Goal: Task Accomplishment & Management: Complete application form

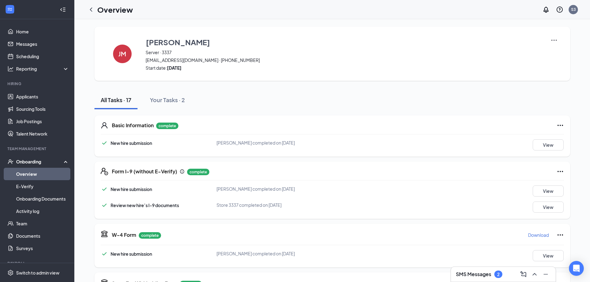
click at [37, 159] on div "Onboarding" at bounding box center [40, 162] width 48 height 6
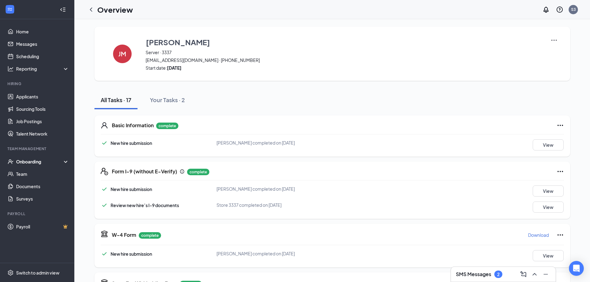
click at [38, 158] on div "Onboarding" at bounding box center [37, 161] width 74 height 12
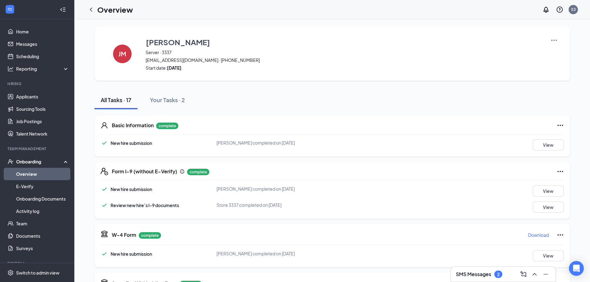
click at [32, 158] on div "Onboarding" at bounding box center [37, 161] width 74 height 12
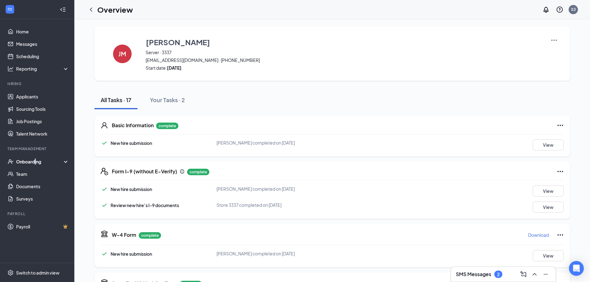
click at [37, 161] on div "Onboarding" at bounding box center [40, 162] width 48 height 6
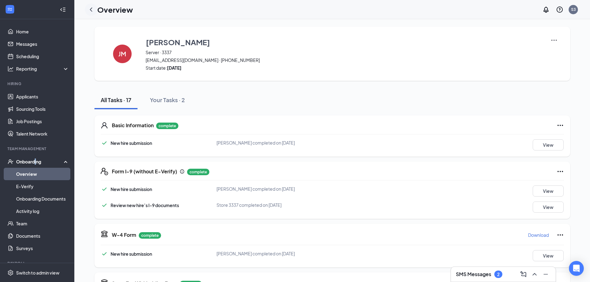
click at [91, 11] on icon "ChevronLeft" at bounding box center [91, 9] width 2 height 4
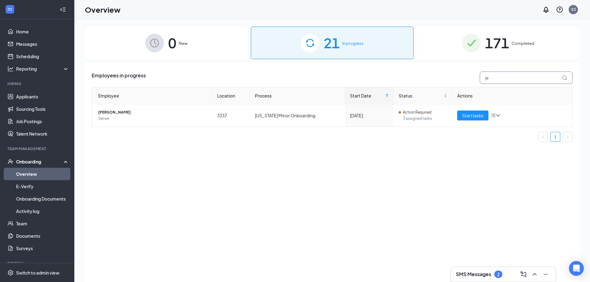
drag, startPoint x: 495, startPoint y: 79, endPoint x: 450, endPoint y: 81, distance: 44.9
click at [450, 81] on div "Employees in progress je" at bounding box center [332, 78] width 481 height 12
type input "jasmine"
click at [464, 117] on span "Start tasks" at bounding box center [472, 115] width 21 height 7
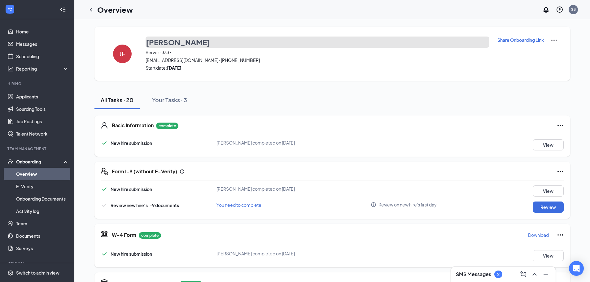
click at [158, 44] on h3 "[PERSON_NAME]" at bounding box center [178, 42] width 64 height 11
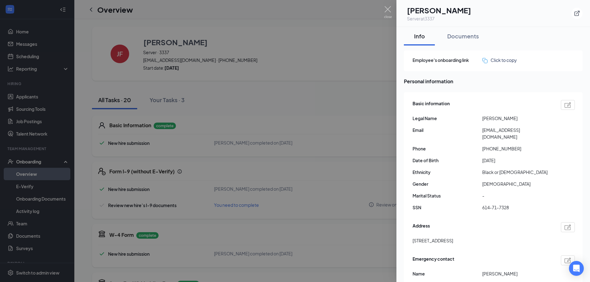
click at [269, 158] on div at bounding box center [295, 141] width 590 height 282
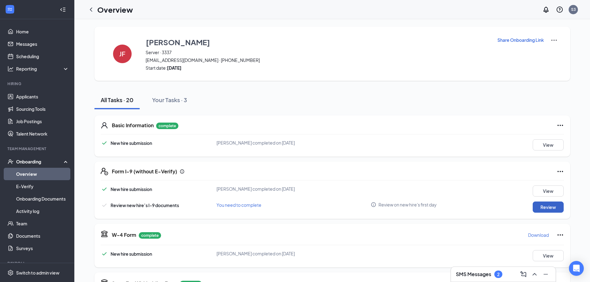
click at [541, 210] on button "Review" at bounding box center [548, 207] width 31 height 11
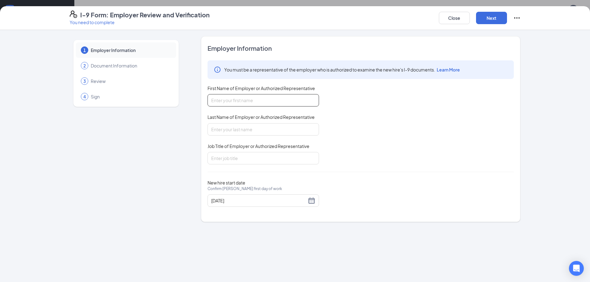
click at [249, 94] on input "First Name of Employer or Authorized Representative" at bounding box center [262, 100] width 111 height 12
type input "Oscar"
click at [250, 130] on input "Last Name of Employer or Authorized Representative" at bounding box center [262, 129] width 111 height 12
type input "Vital"
click at [248, 159] on input "Job Title of Employer or Authorized Representative" at bounding box center [262, 158] width 111 height 12
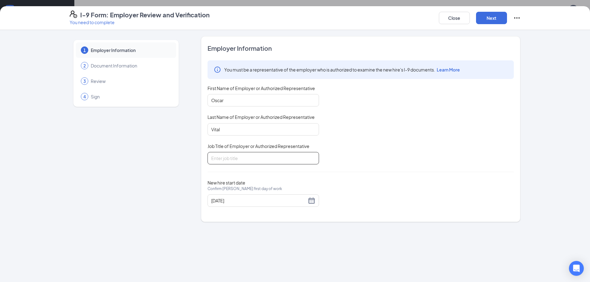
type input "GM"
click at [311, 202] on div "[DATE]" at bounding box center [263, 200] width 104 height 7
type input "[DATE]"
click at [263, 256] on div "16" at bounding box center [261, 255] width 7 height 7
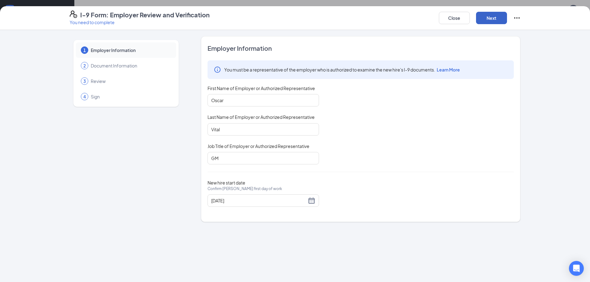
click at [493, 22] on button "Next" at bounding box center [491, 18] width 31 height 12
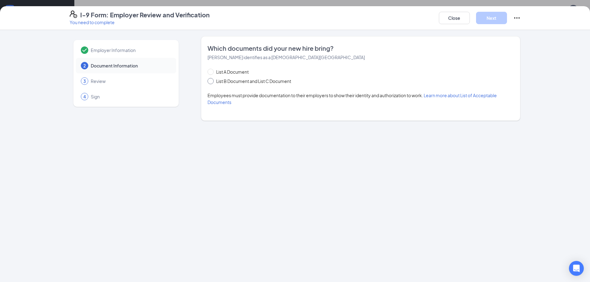
click at [212, 81] on input "List B Document and List C Document" at bounding box center [209, 80] width 4 height 4
radio input "true"
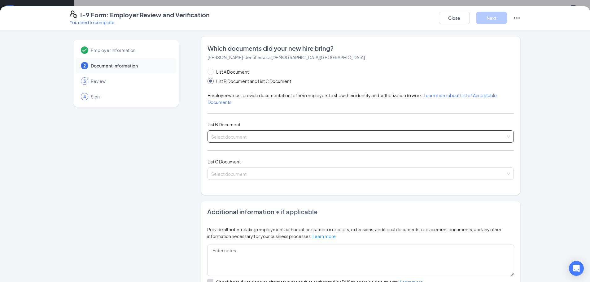
click at [227, 136] on input "search" at bounding box center [358, 135] width 295 height 9
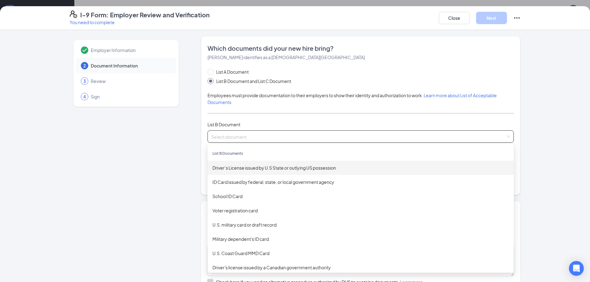
click at [227, 163] on div "Driver’s License issued by U.S State or outlying US possession" at bounding box center [360, 168] width 306 height 14
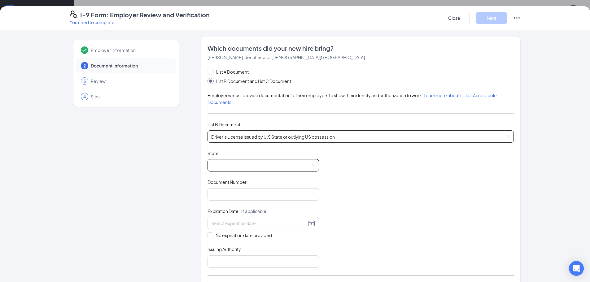
click at [224, 167] on span at bounding box center [263, 165] width 104 height 12
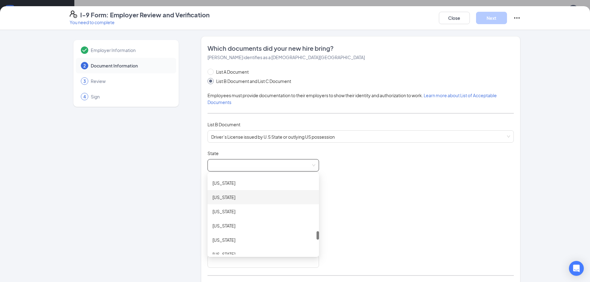
click at [216, 199] on div "[US_STATE]" at bounding box center [263, 197] width 102 height 7
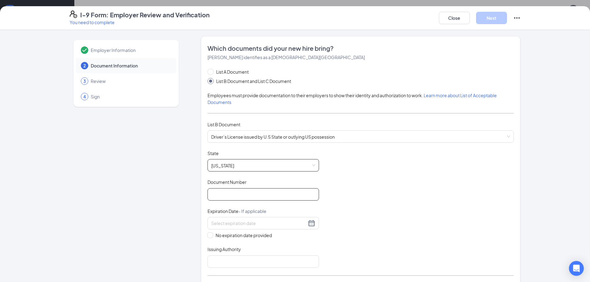
click at [222, 199] on input "Document Number" at bounding box center [262, 194] width 111 height 12
type input "VT262279"
click at [214, 221] on input at bounding box center [258, 223] width 95 height 7
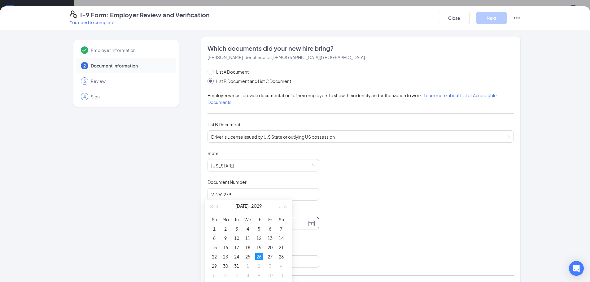
click at [259, 257] on div "26" at bounding box center [258, 256] width 7 height 7
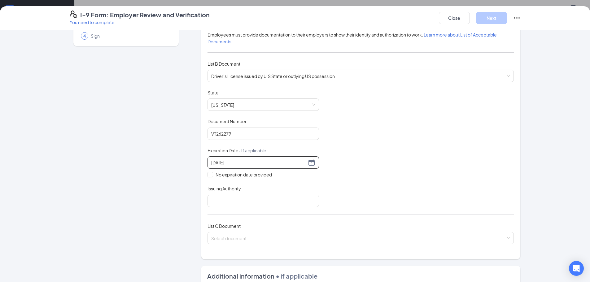
scroll to position [62, 0]
type input "[DATE]"
click at [243, 201] on input "Issuing Authority" at bounding box center [262, 200] width 111 height 12
type input "OH"
click at [244, 237] on input "search" at bounding box center [358, 235] width 295 height 9
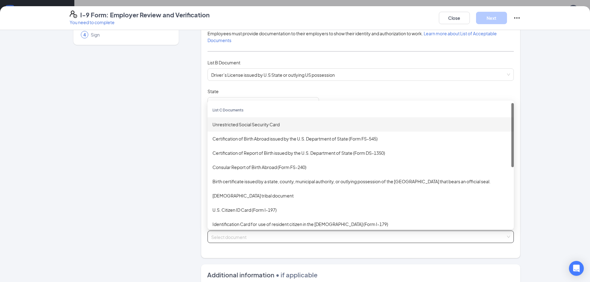
click at [230, 126] on div "Unrestricted Social Security Card" at bounding box center [360, 124] width 296 height 7
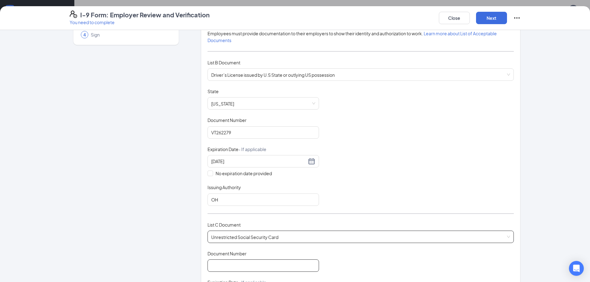
click at [232, 264] on input "Document Number" at bounding box center [262, 266] width 111 height 12
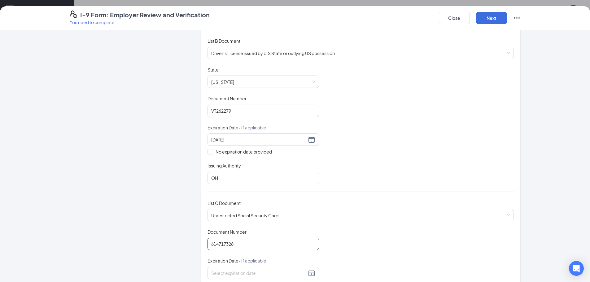
scroll to position [124, 0]
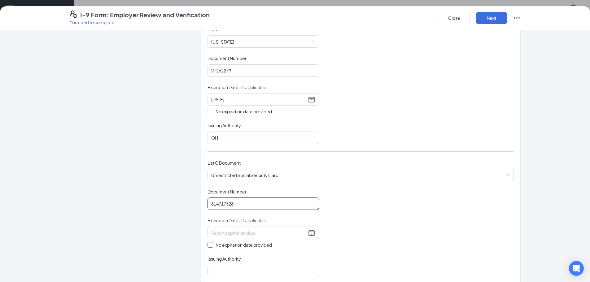
type input "614717328"
click at [207, 244] on input "No expiration date provided" at bounding box center [209, 244] width 4 height 4
checkbox input "true"
click at [213, 274] on input "Issuing Authority" at bounding box center [262, 272] width 111 height 12
type input "ssa"
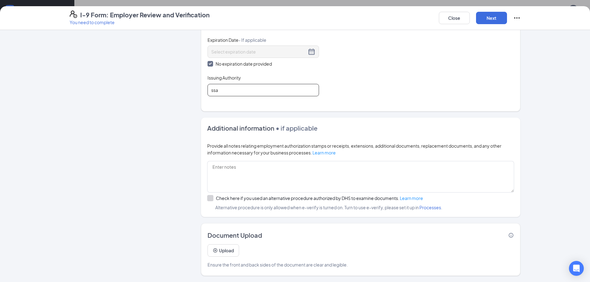
scroll to position [0, 0]
click at [490, 19] on button "Next" at bounding box center [491, 18] width 31 height 12
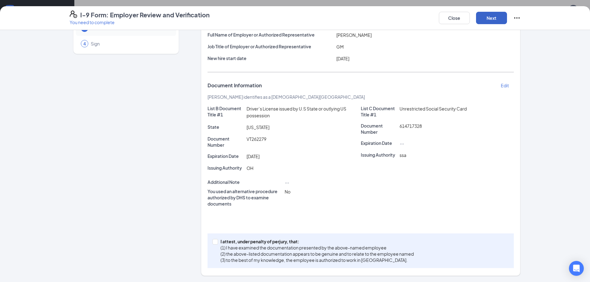
scroll to position [53, 0]
click at [210, 244] on div "I attest, under penalty of [PERSON_NAME], that: (1) I have examined the documen…" at bounding box center [360, 251] width 306 height 35
click at [213, 243] on span at bounding box center [215, 242] width 6 height 6
click at [213, 243] on input "I attest, under penalty of [PERSON_NAME], that: (1) I have examined the documen…" at bounding box center [214, 241] width 4 height 4
checkbox input "true"
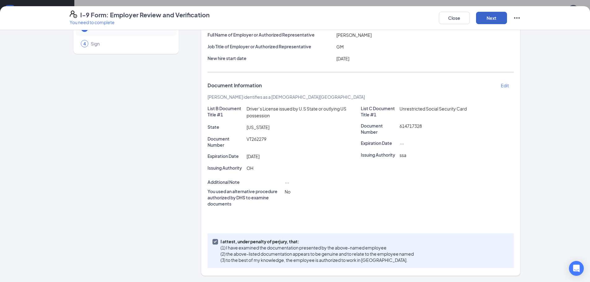
click at [493, 18] on button "Next" at bounding box center [491, 18] width 31 height 12
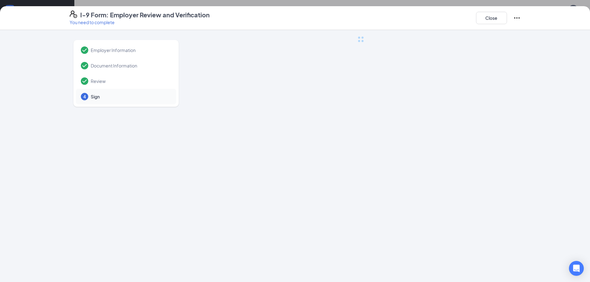
scroll to position [0, 0]
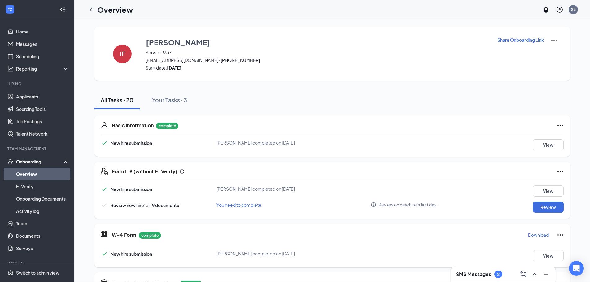
click at [296, 90] on div "I-9 Form: Employer Review and Verification You need to complete Close Employer …" at bounding box center [295, 141] width 590 height 282
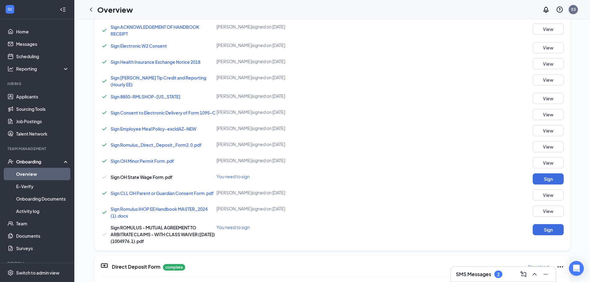
scroll to position [322, 0]
click at [540, 179] on button "Sign" at bounding box center [548, 178] width 31 height 11
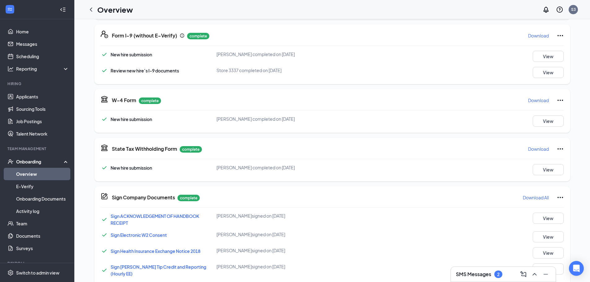
scroll to position [0, 0]
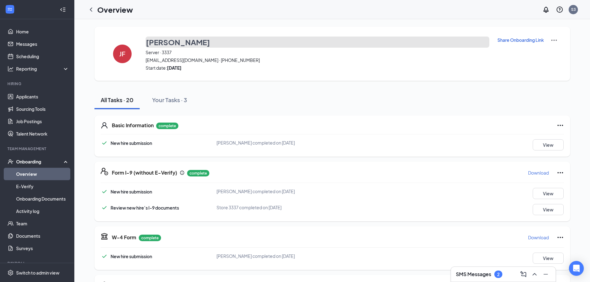
click at [166, 40] on h3 "[PERSON_NAME]" at bounding box center [178, 42] width 64 height 11
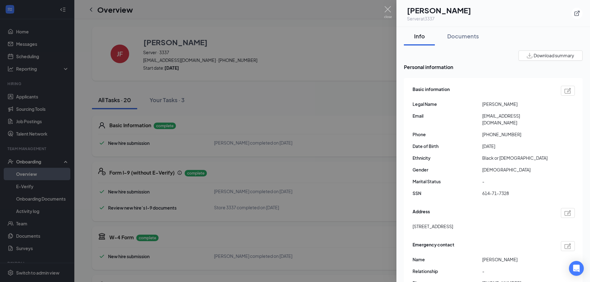
drag, startPoint x: 523, startPoint y: 103, endPoint x: 483, endPoint y: 104, distance: 40.6
click at [483, 104] on span "[PERSON_NAME]" at bounding box center [517, 104] width 70 height 7
copy span "[PERSON_NAME]"
drag, startPoint x: 542, startPoint y: 115, endPoint x: 481, endPoint y: 117, distance: 60.8
click at [481, 117] on div "Email [EMAIL_ADDRESS][DOMAIN_NAME]" at bounding box center [494, 119] width 162 height 14
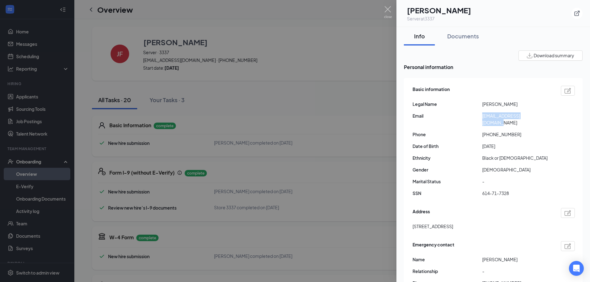
copy div "[EMAIL_ADDRESS][DOMAIN_NAME]"
drag, startPoint x: 516, startPoint y: 105, endPoint x: 474, endPoint y: 104, distance: 41.5
click at [474, 104] on div "Legal Name [PERSON_NAME]" at bounding box center [494, 104] width 162 height 7
copy div "[PERSON_NAME]"
drag, startPoint x: 518, startPoint y: 126, endPoint x: 487, endPoint y: 129, distance: 31.2
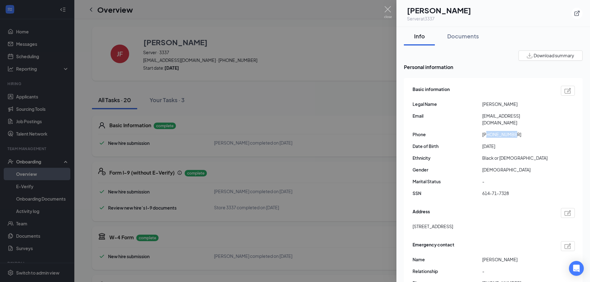
click at [487, 131] on span "[PHONE_NUMBER]" at bounding box center [517, 134] width 70 height 7
copy span "6145311416"
drag, startPoint x: 532, startPoint y: 216, endPoint x: 411, endPoint y: 221, distance: 121.5
click at [411, 221] on div "Basic information Legal Name [PERSON_NAME] Email [EMAIL_ADDRESS][DOMAIN_NAME] P…" at bounding box center [493, 194] width 179 height 233
copy span "[STREET_ADDRESS]"
